Goal: Task Accomplishment & Management: Use online tool/utility

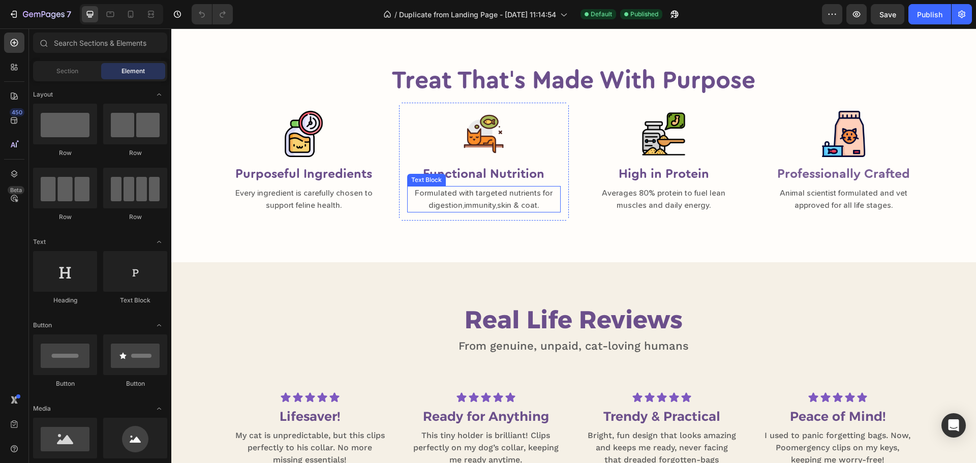
scroll to position [610, 0]
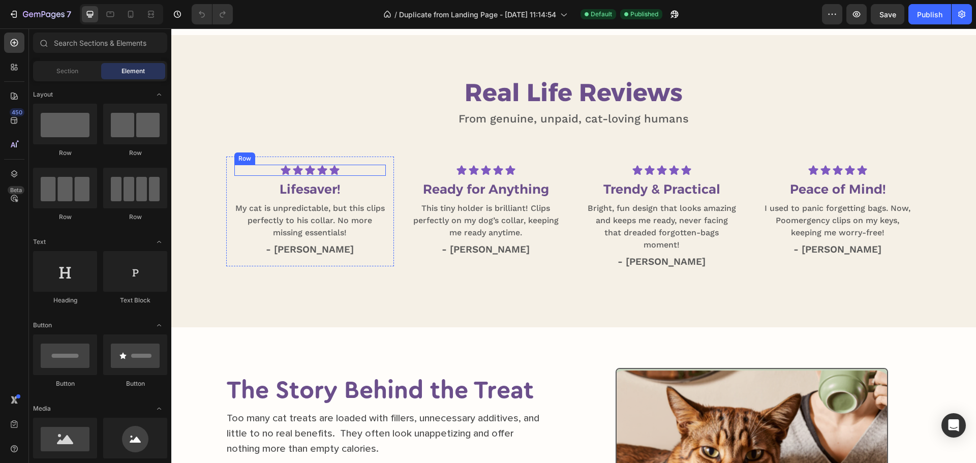
click at [337, 168] on div "Icon Icon Icon Icon Icon Icon List Row" at bounding box center [310, 170] width 152 height 11
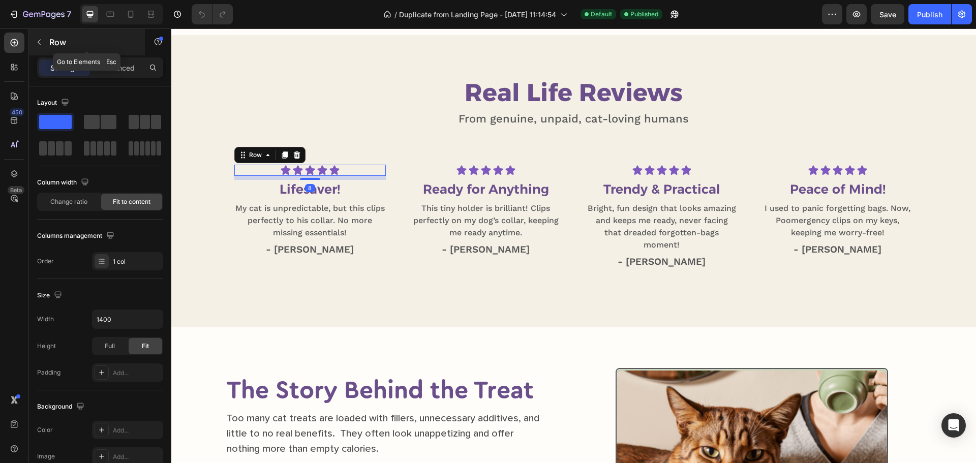
click at [44, 32] on div "Row" at bounding box center [87, 42] width 116 height 26
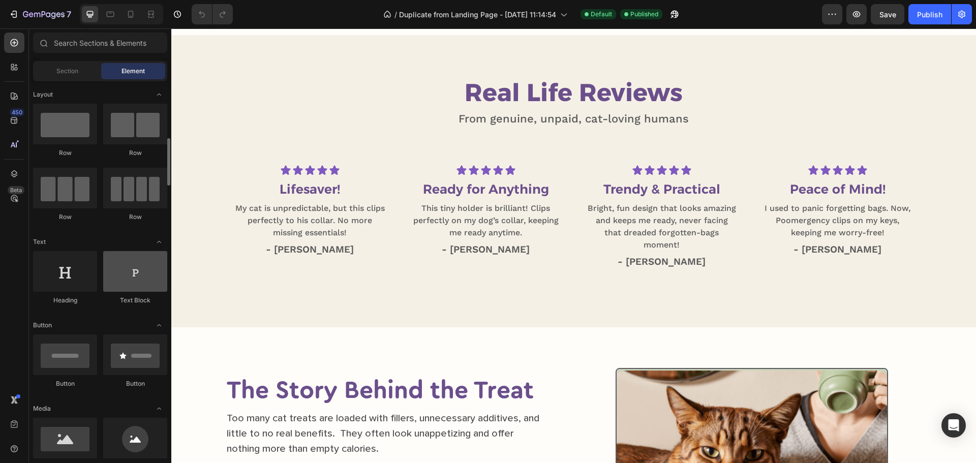
scroll to position [153, 0]
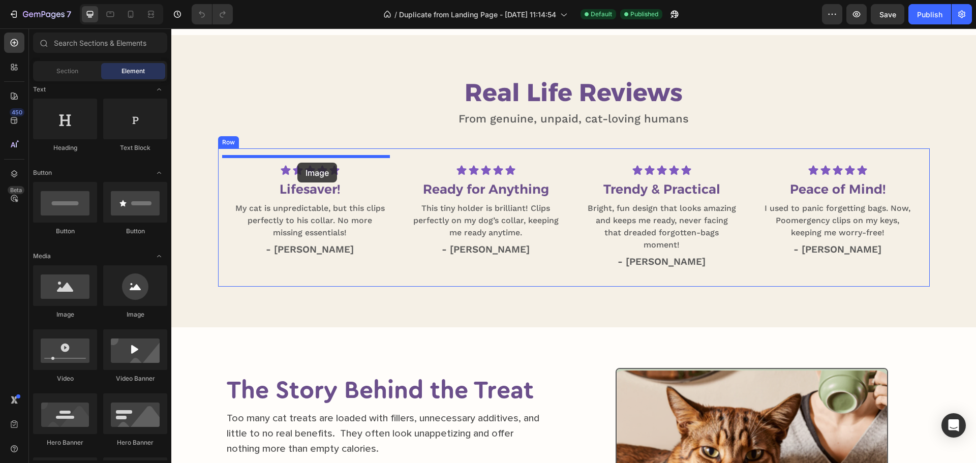
drag, startPoint x: 237, startPoint y: 322, endPoint x: 297, endPoint y: 163, distance: 170.7
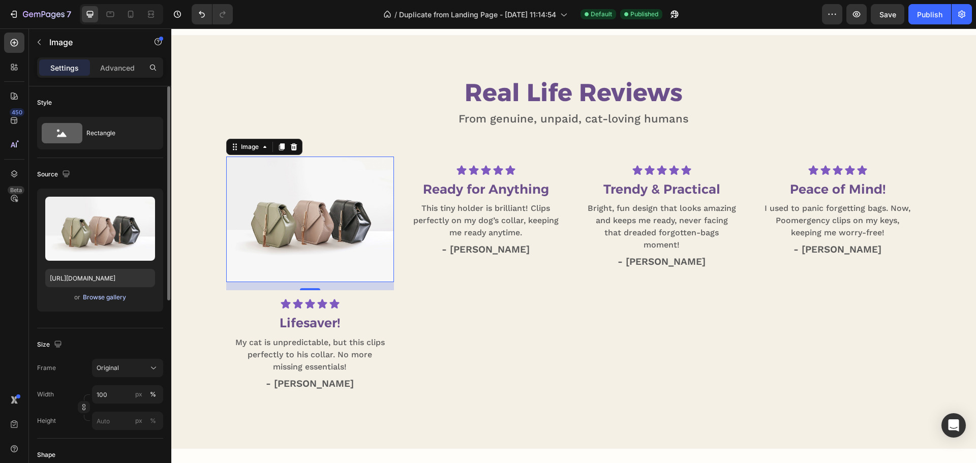
click at [103, 294] on div "Browse gallery" at bounding box center [104, 297] width 43 height 9
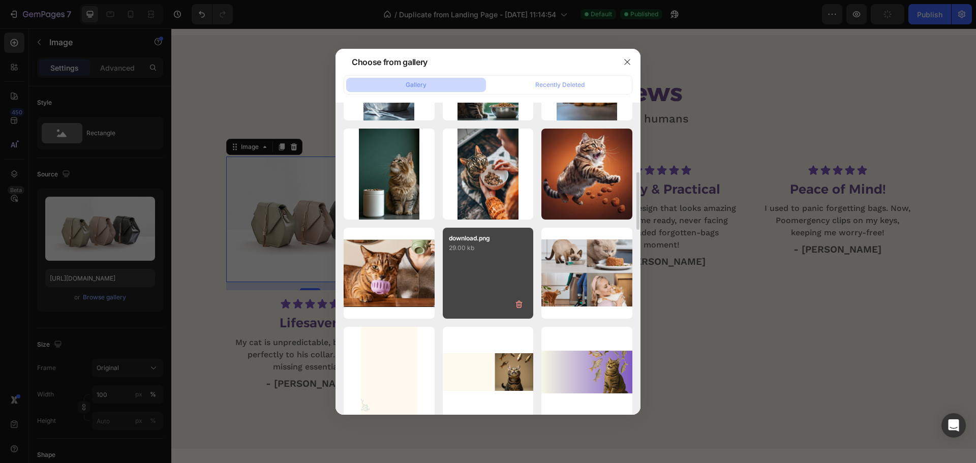
scroll to position [276, 0]
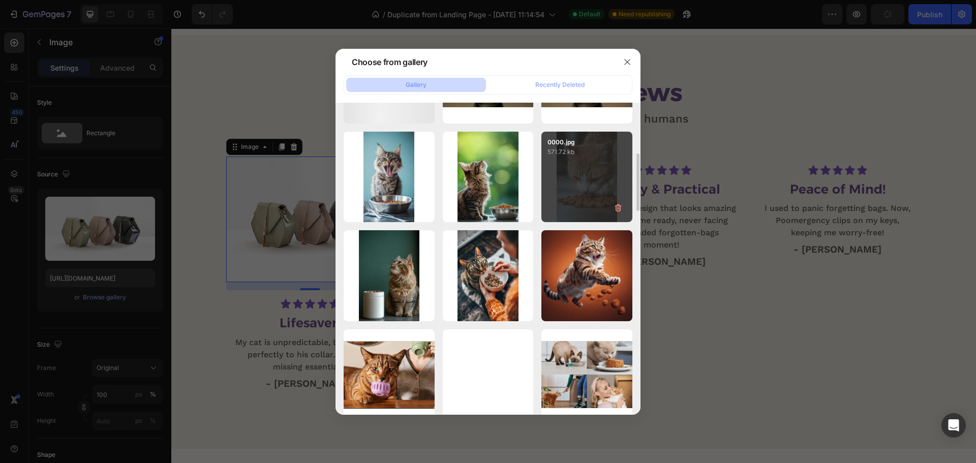
click at [560, 166] on div "0000.jpg 571.72 kb" at bounding box center [586, 177] width 91 height 91
type input "https://cdn.shopify.com/s/files/1/0689/8175/1987/files/gempages_559427992946737…"
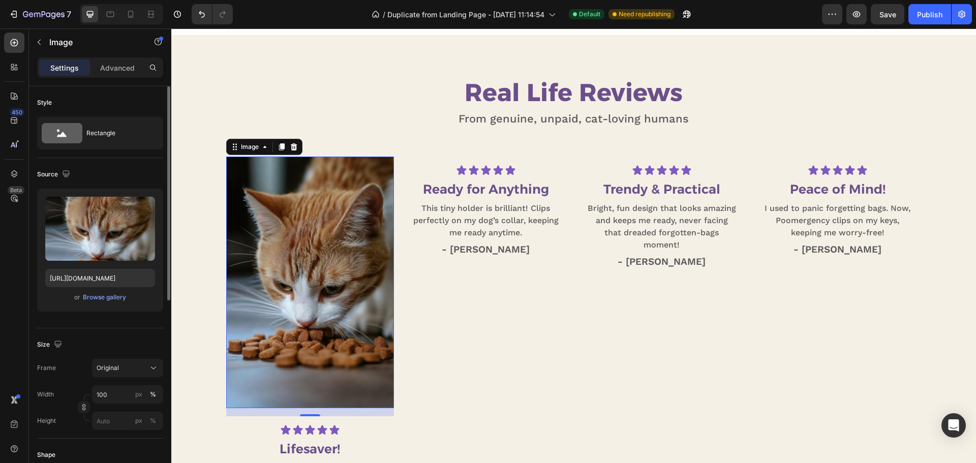
scroll to position [102, 0]
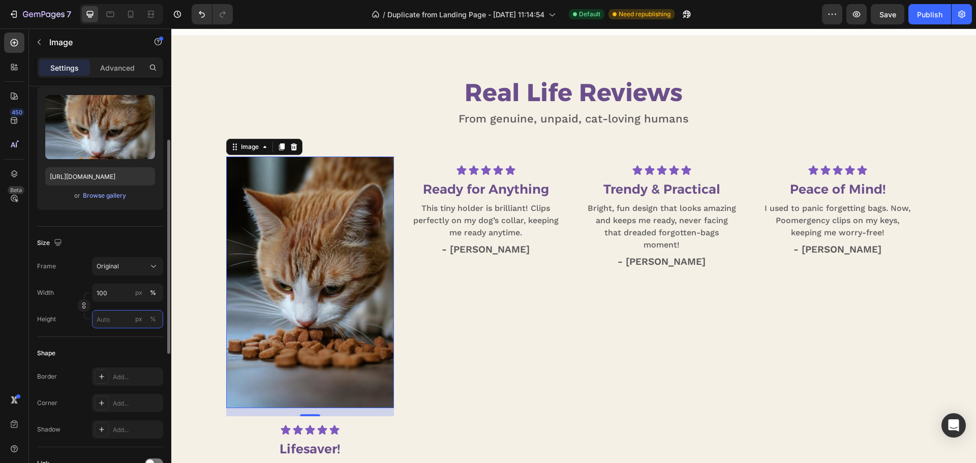
click at [114, 315] on input "px %" at bounding box center [127, 319] width 71 height 18
click at [126, 296] on input "100" at bounding box center [127, 293] width 71 height 18
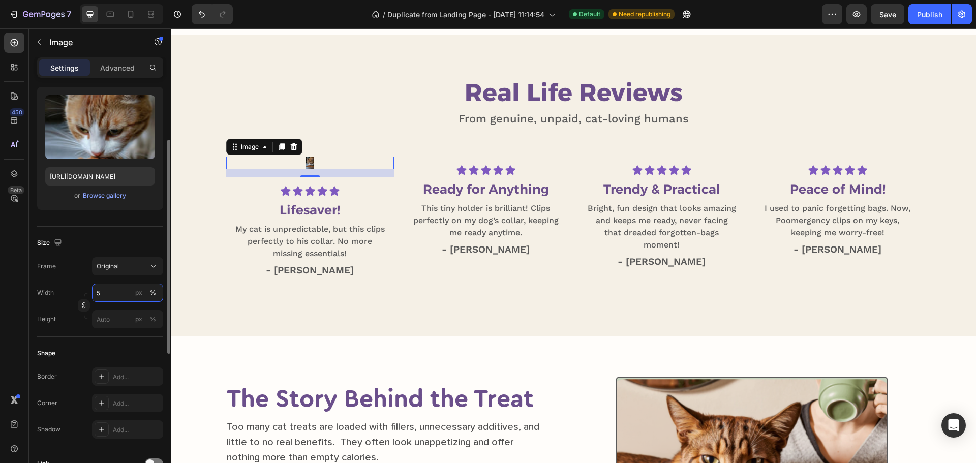
type input "50"
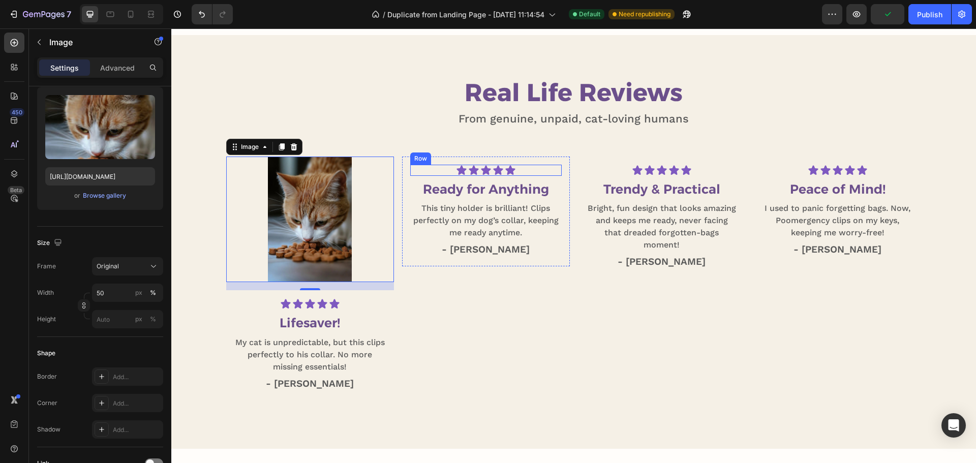
click at [416, 167] on div "Icon Icon Icon Icon Icon Icon List Row" at bounding box center [486, 170] width 152 height 11
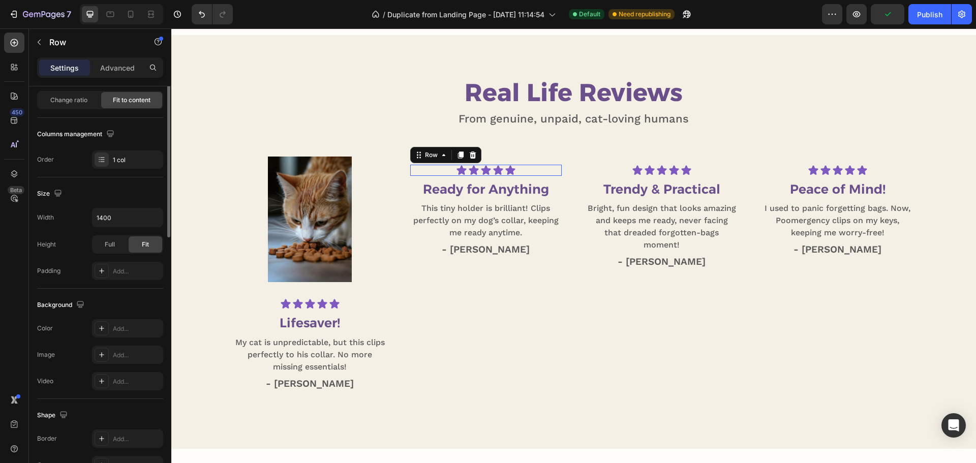
scroll to position [0, 0]
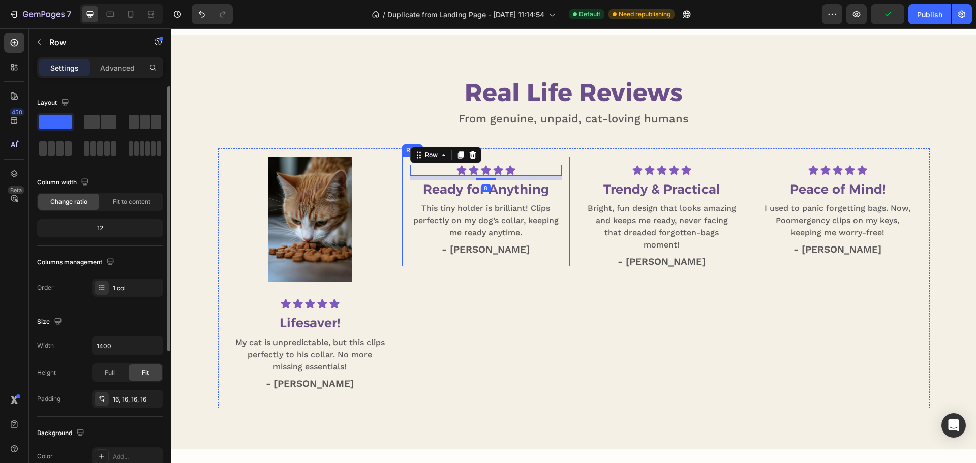
click at [402, 169] on div "Icon Icon Icon Icon Icon Icon List Row 8 Ready for Anything Heading This tiny h…" at bounding box center [486, 212] width 168 height 110
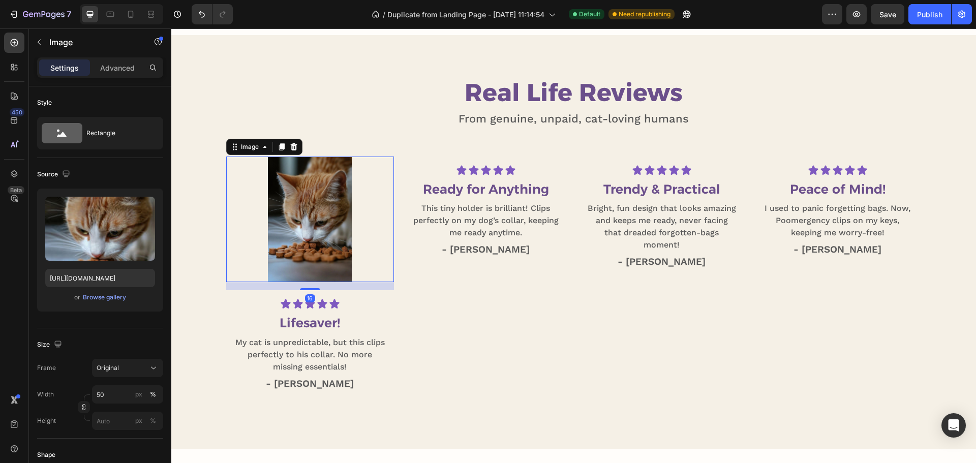
click at [297, 195] on img at bounding box center [310, 220] width 84 height 126
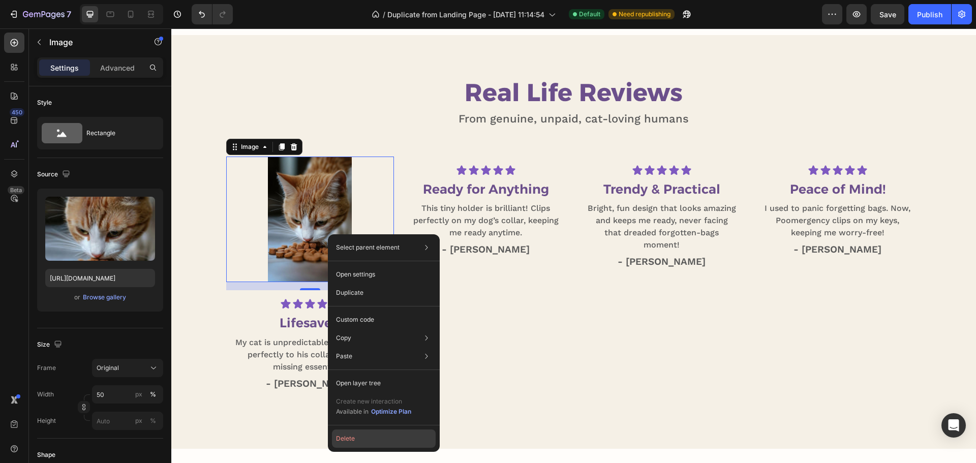
drag, startPoint x: 349, startPoint y: 442, endPoint x: 178, endPoint y: 409, distance: 173.4
click at [349, 442] on button "Delete" at bounding box center [384, 439] width 104 height 18
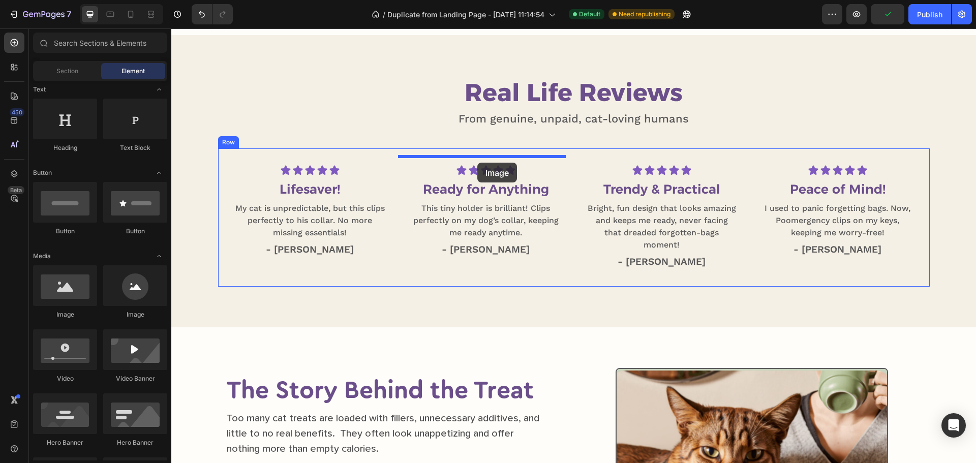
drag, startPoint x: 240, startPoint y: 333, endPoint x: 477, endPoint y: 163, distance: 292.2
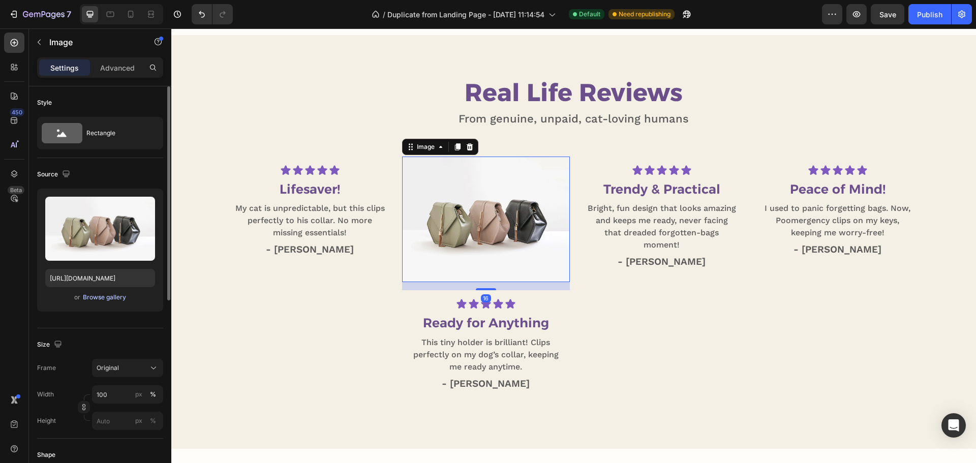
click at [104, 300] on div "Browse gallery" at bounding box center [104, 297] width 43 height 9
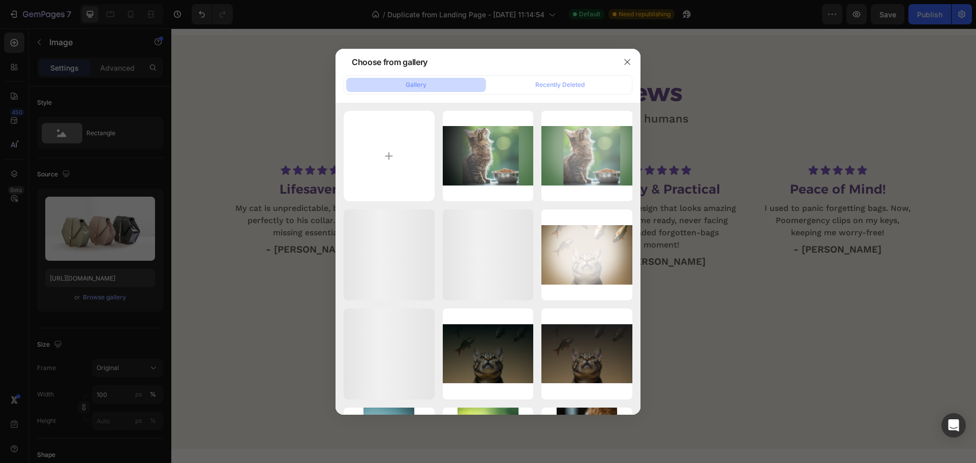
click at [636, 67] on div at bounding box center [627, 62] width 26 height 26
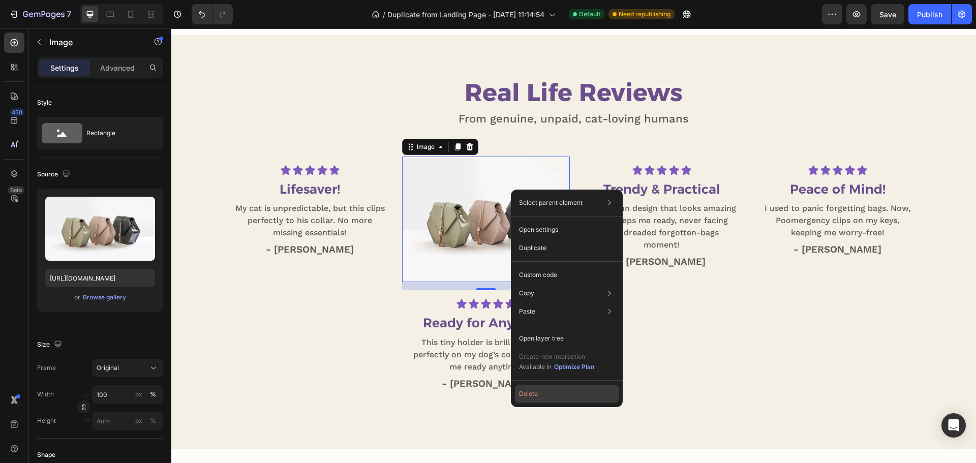
click at [533, 396] on button "Delete" at bounding box center [567, 394] width 104 height 18
